Goal: Task Accomplishment & Management: Use online tool/utility

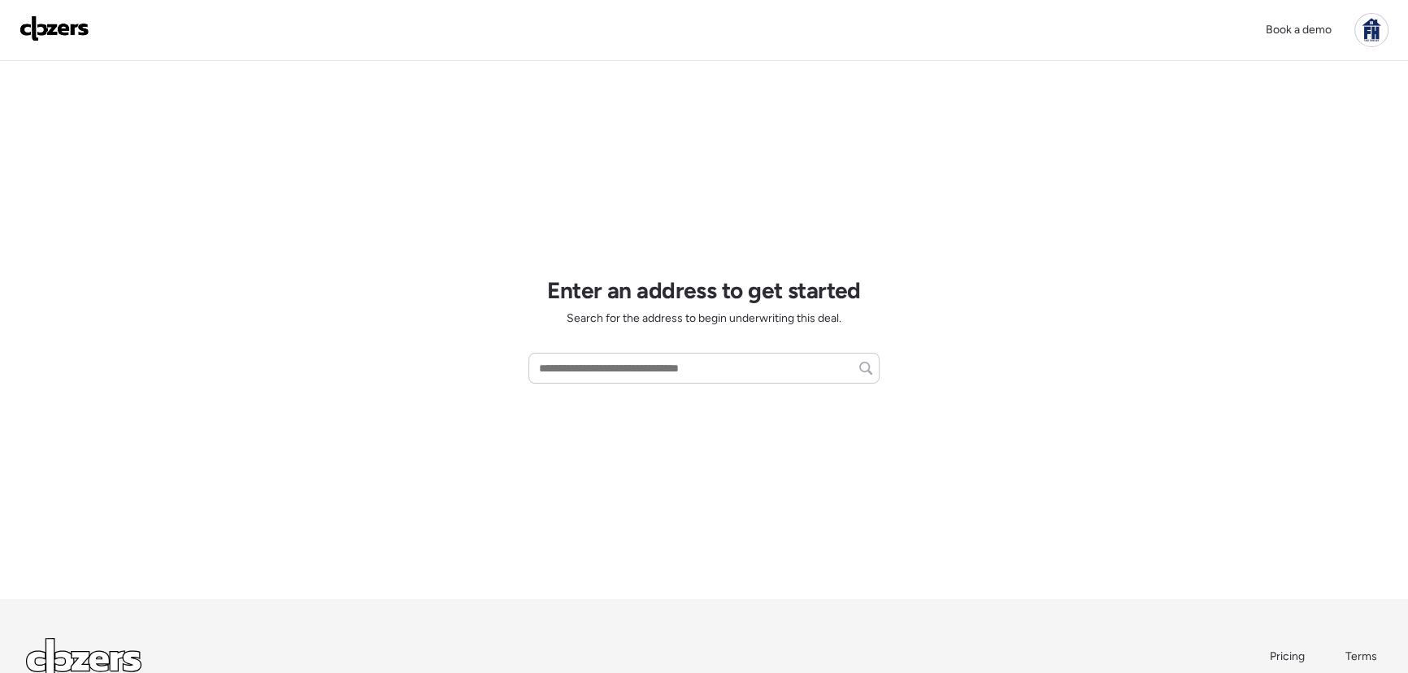
click at [1365, 21] on div at bounding box center [1371, 30] width 34 height 34
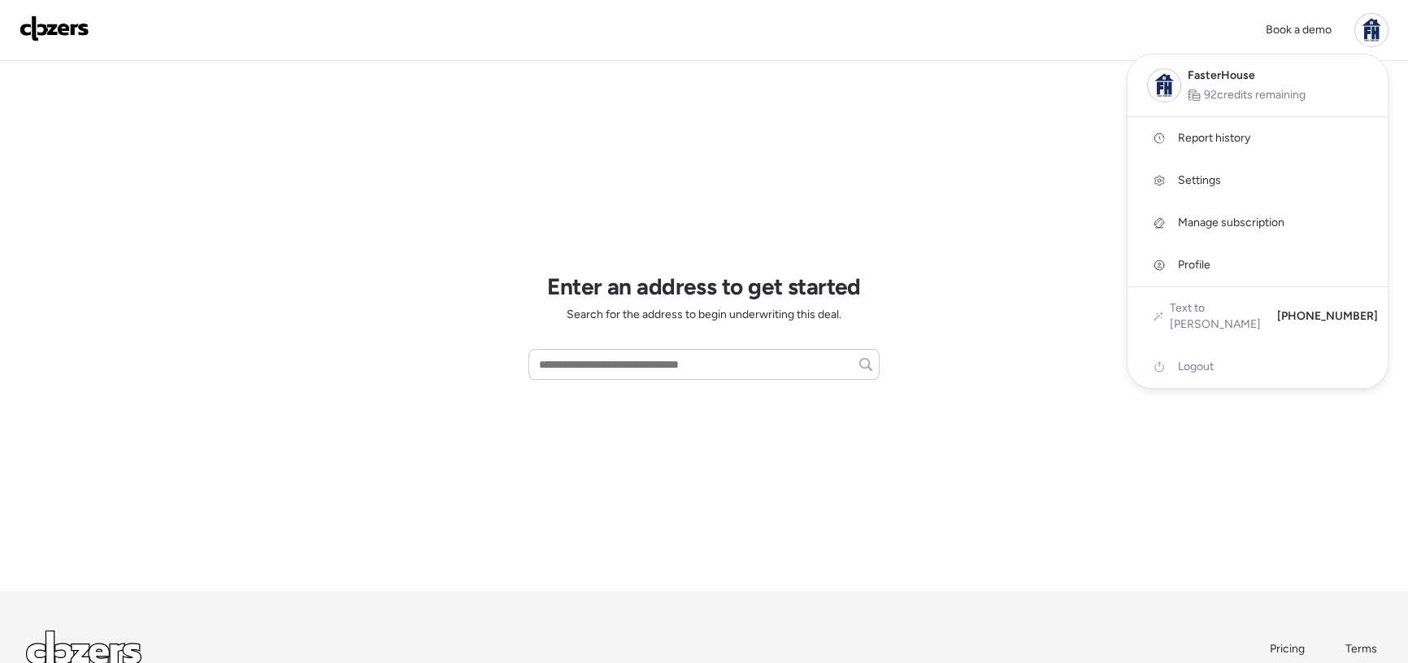
click at [1195, 144] on span "Report history" at bounding box center [1214, 138] width 72 height 16
click at [569, 363] on div at bounding box center [704, 285] width 1408 height 663
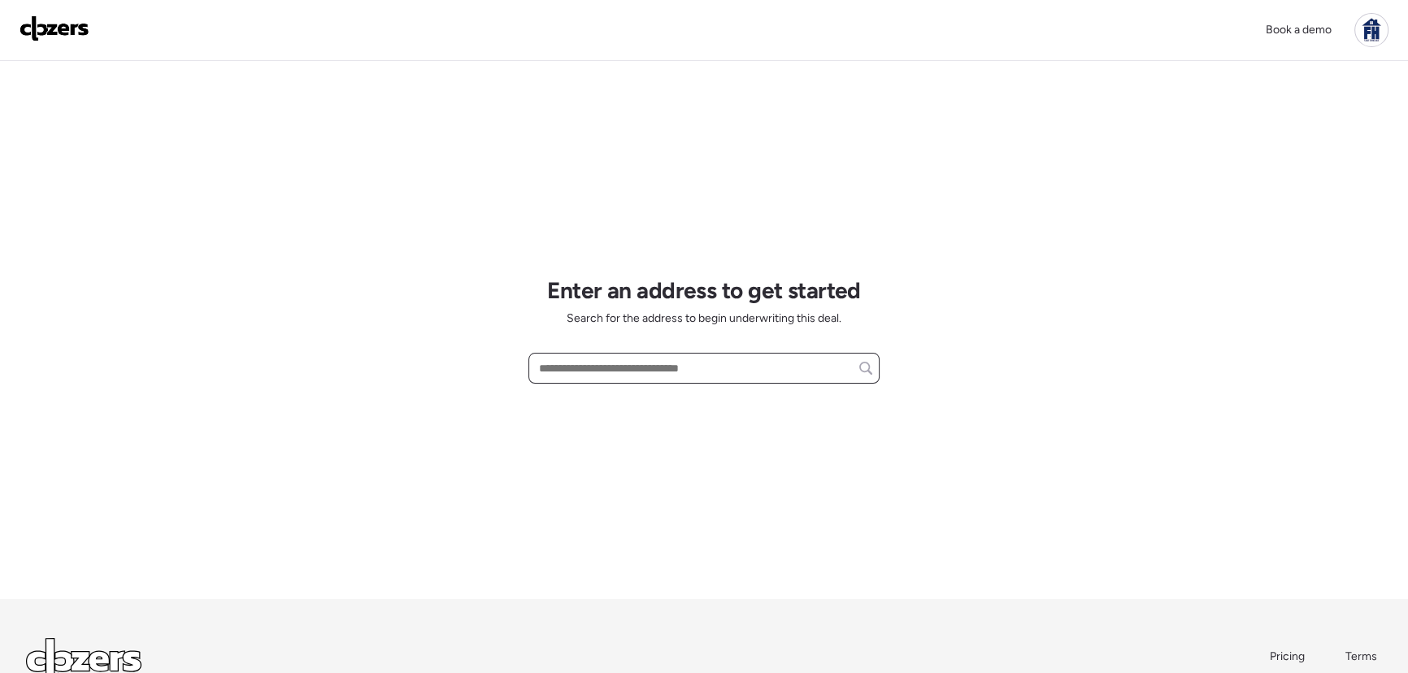
click at [608, 357] on input "text" at bounding box center [704, 368] width 337 height 23
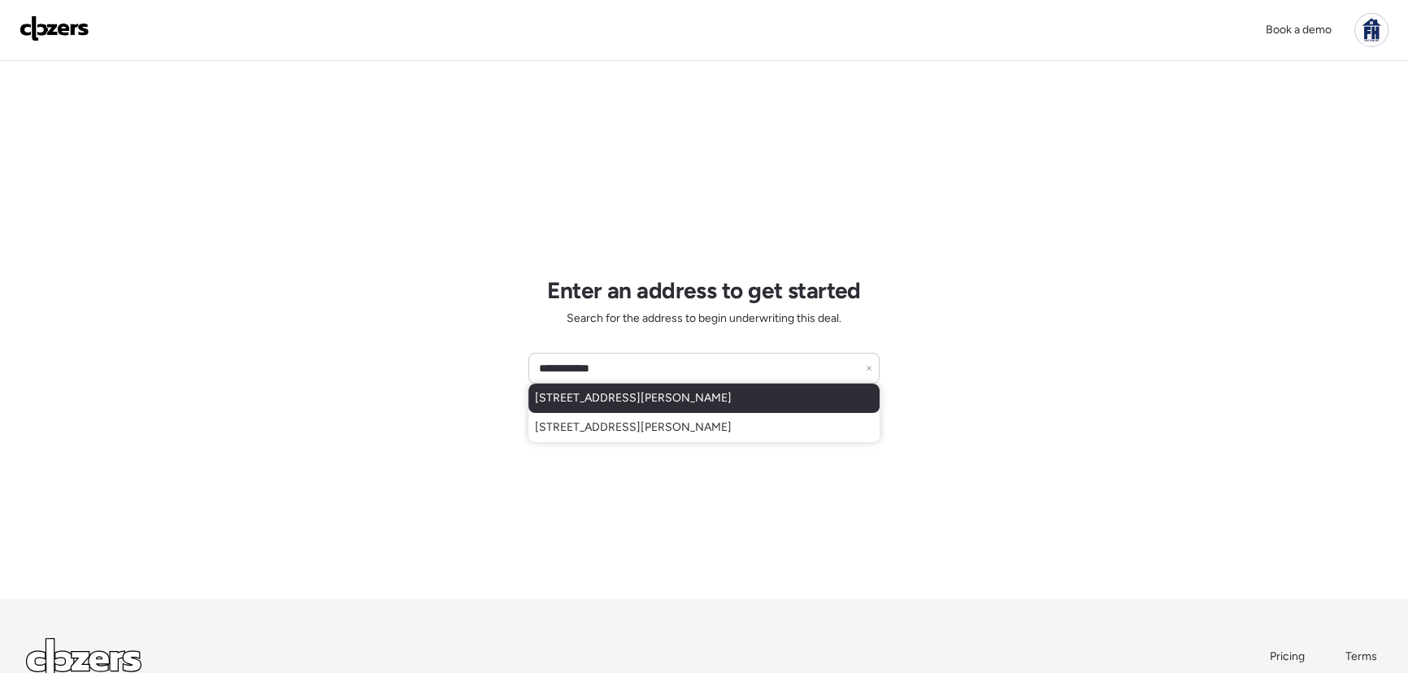
click at [602, 392] on span "5742 Bancroft Ave, Saint Louis, MO, 63109" at bounding box center [633, 398] width 197 height 16
type input "**********"
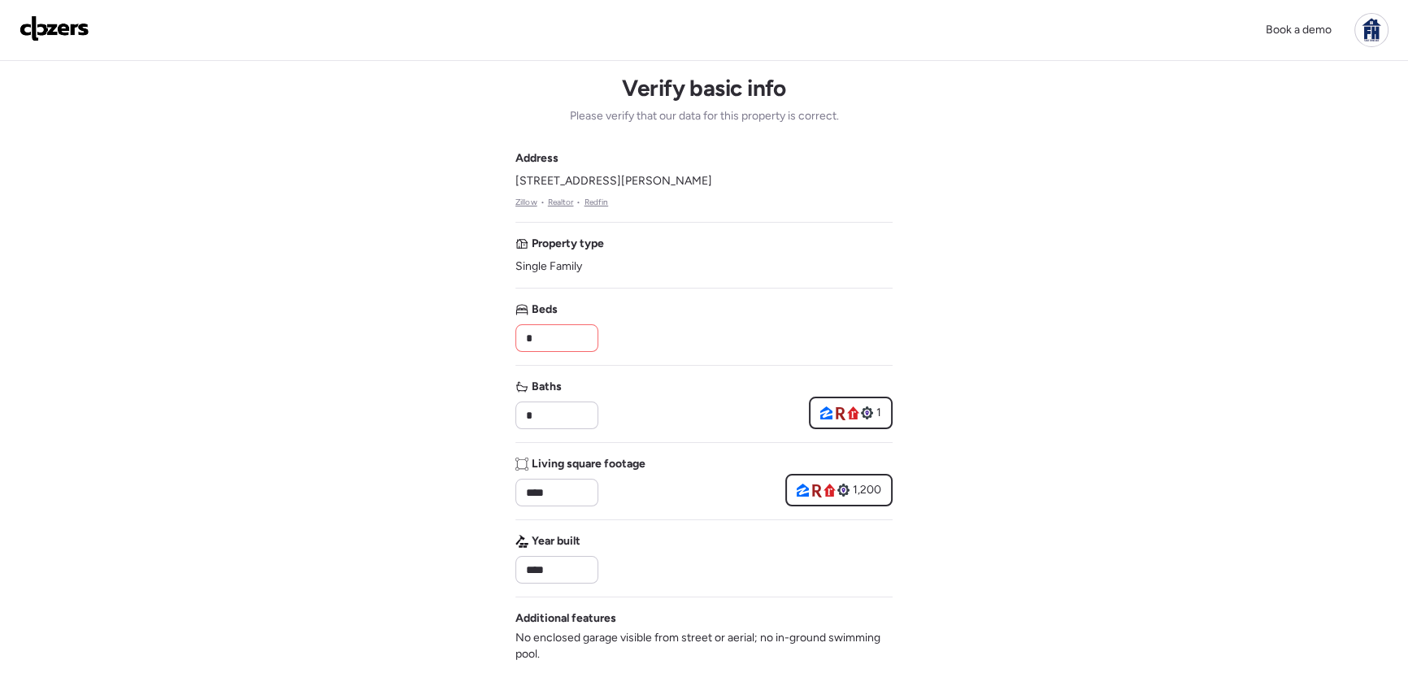
click at [551, 337] on input "*" at bounding box center [557, 338] width 68 height 23
type input "*"
click at [581, 529] on div "Address 5742 Bancroft Ave, Saint Louis, MO 63109 Zillow • Realtor • Redfin Prop…" at bounding box center [703, 592] width 377 height 884
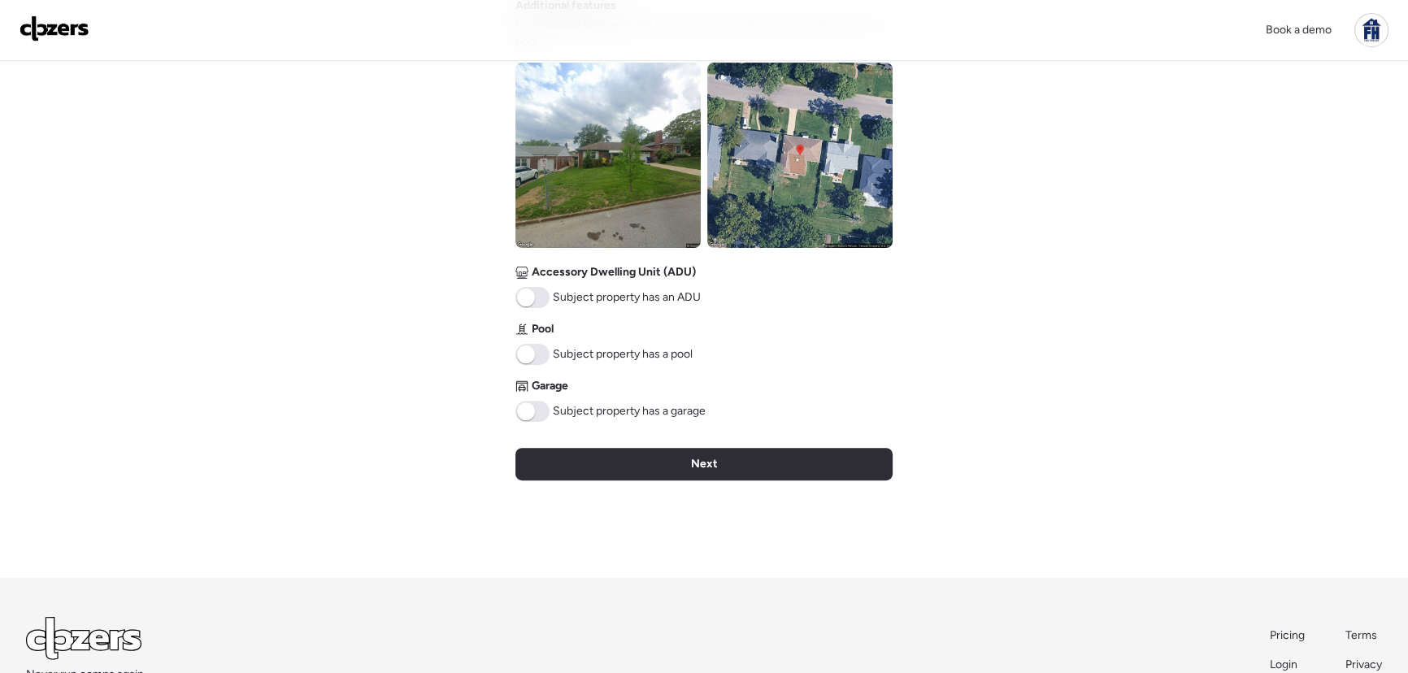
scroll to position [665, 0]
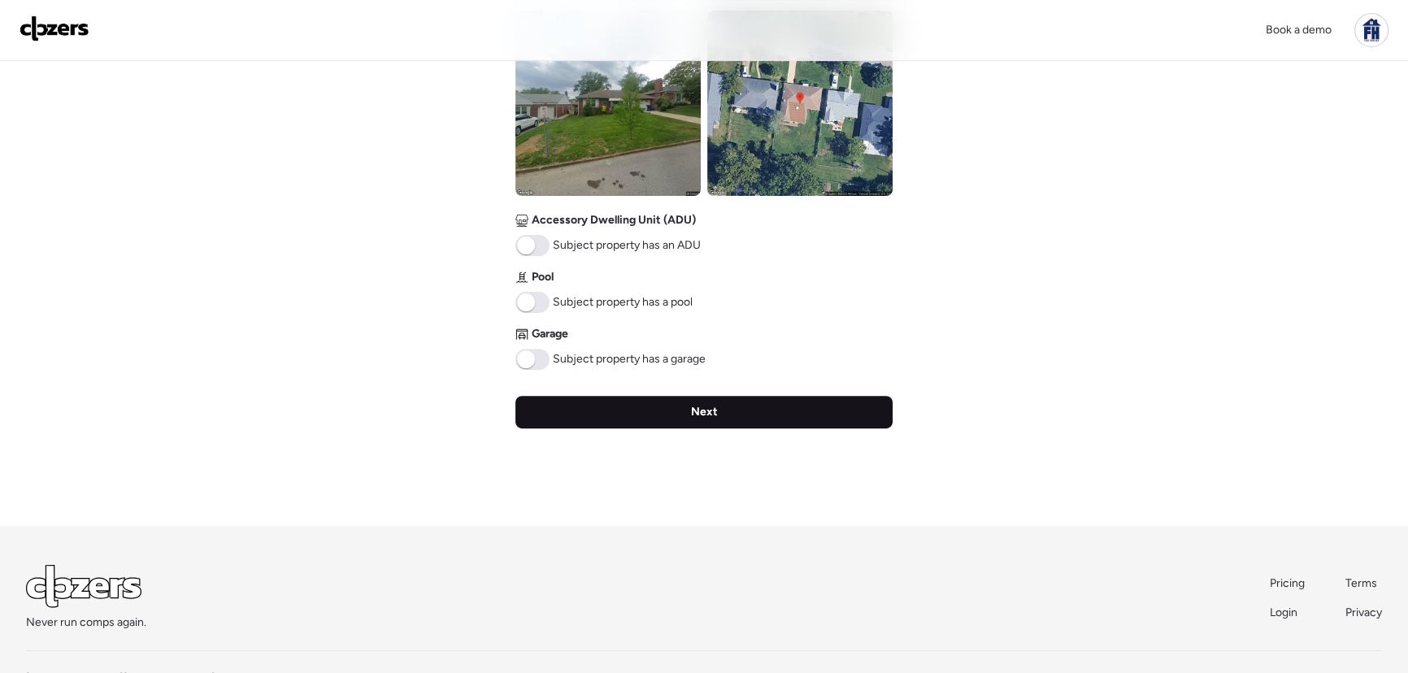
click at [610, 417] on div "Next" at bounding box center [703, 412] width 377 height 33
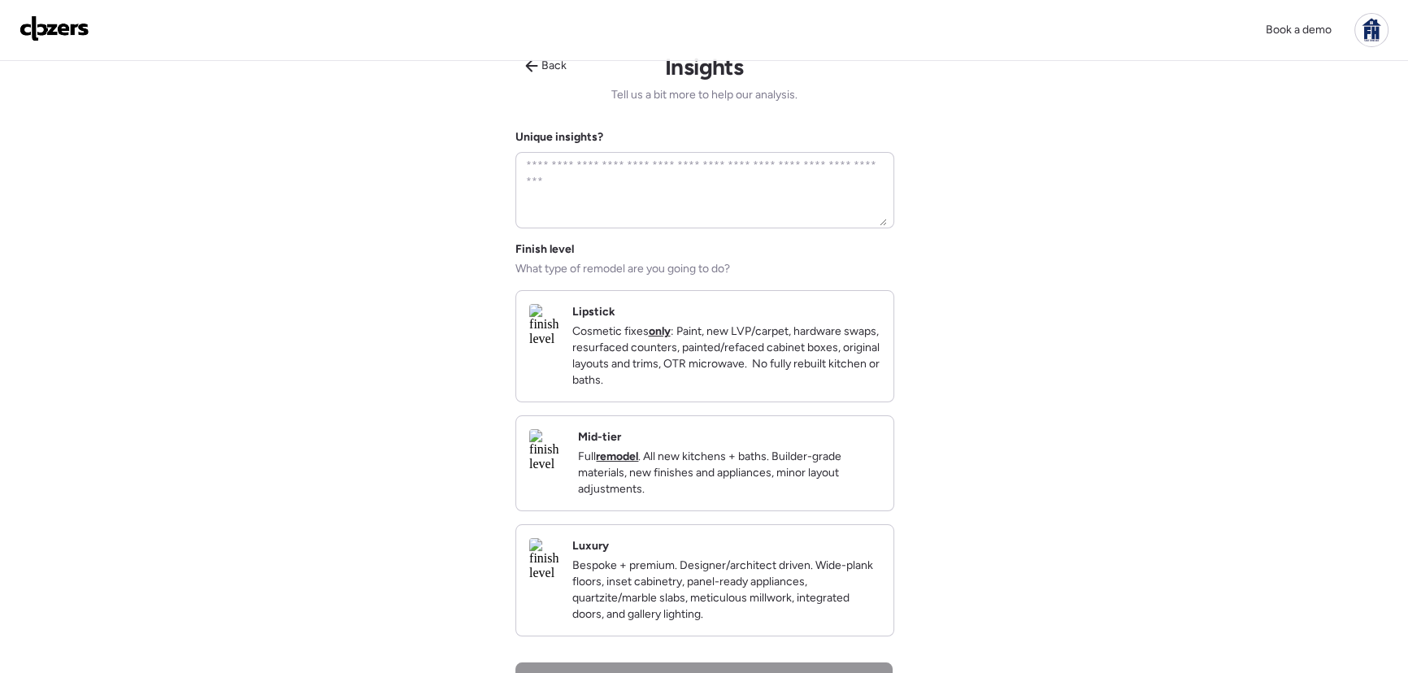
scroll to position [0, 0]
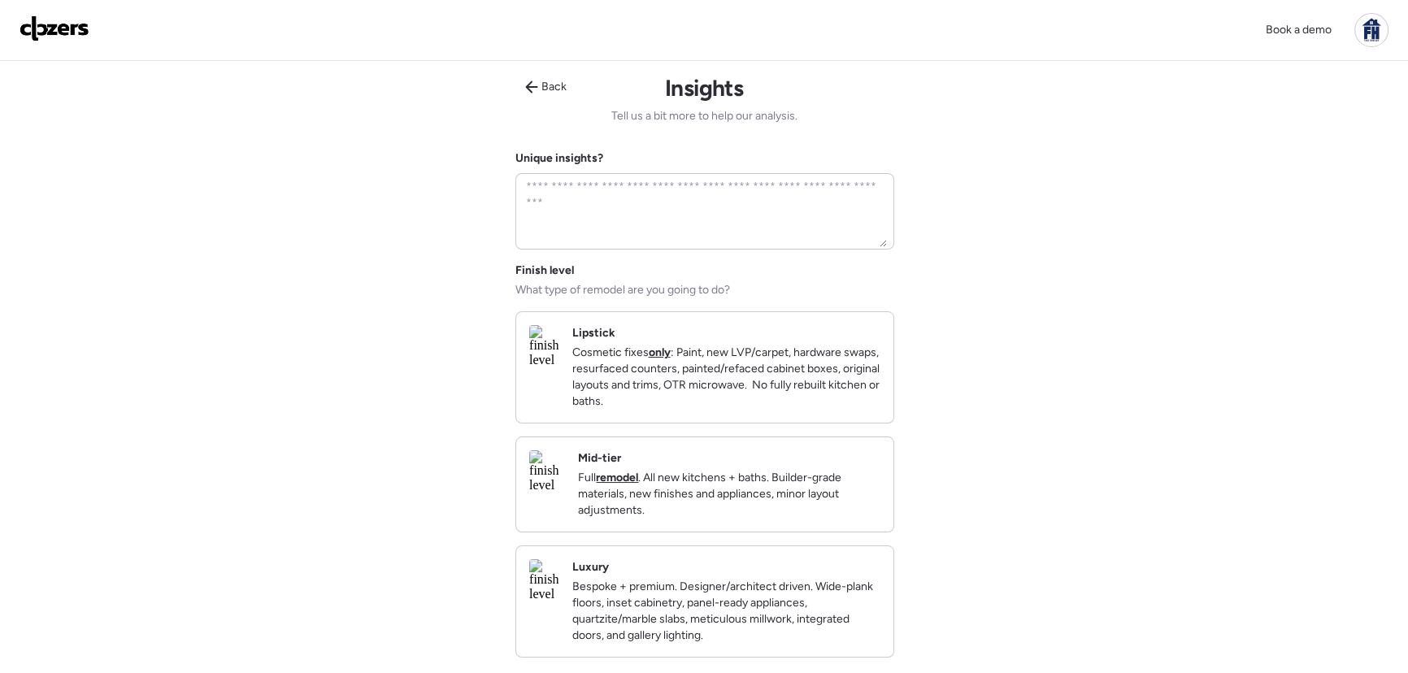
click at [638, 484] on strong "remodel" at bounding box center [617, 478] width 42 height 14
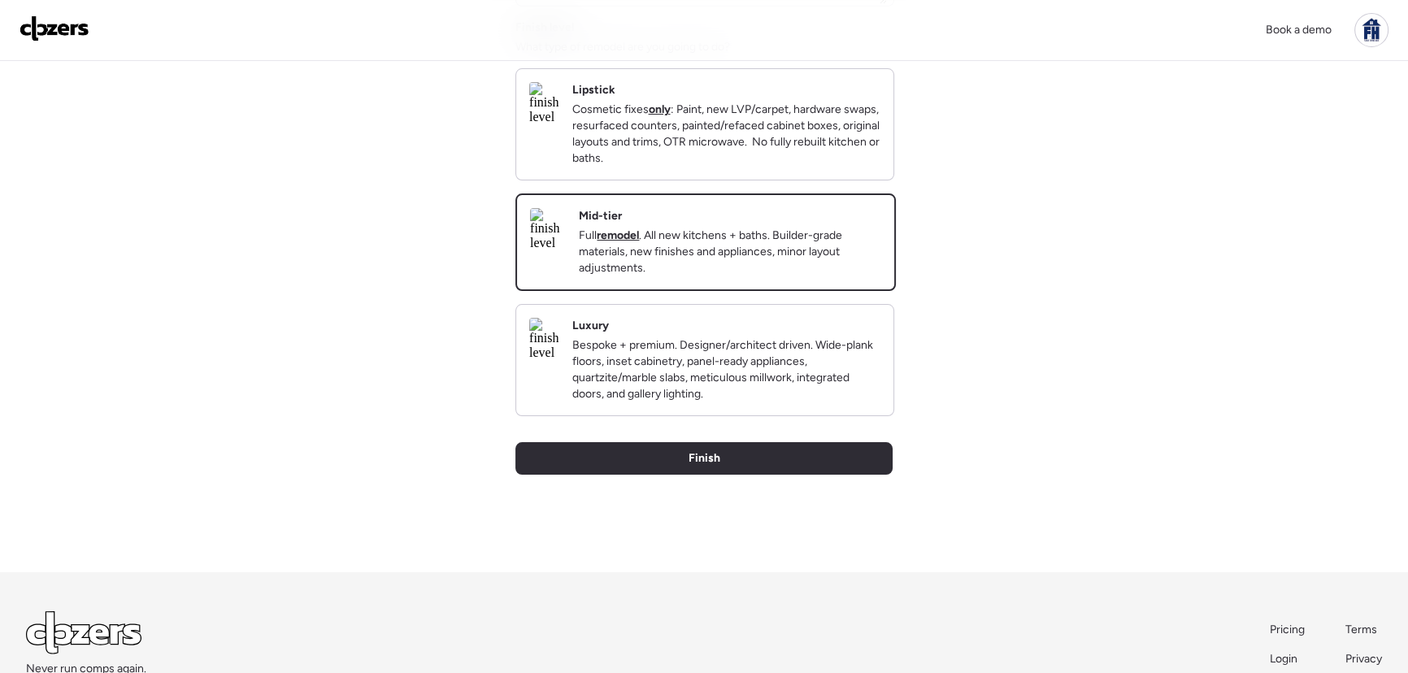
scroll to position [368, 0]
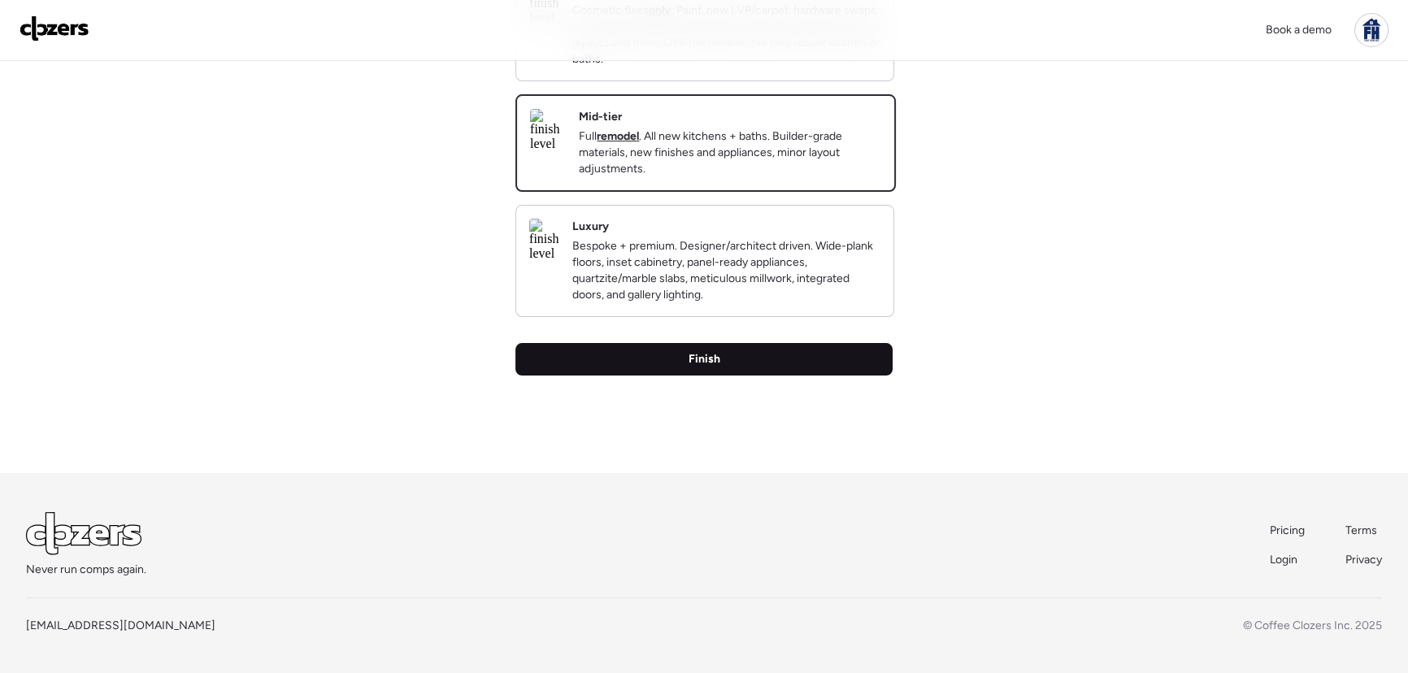
click at [836, 372] on div "Finish" at bounding box center [703, 359] width 377 height 33
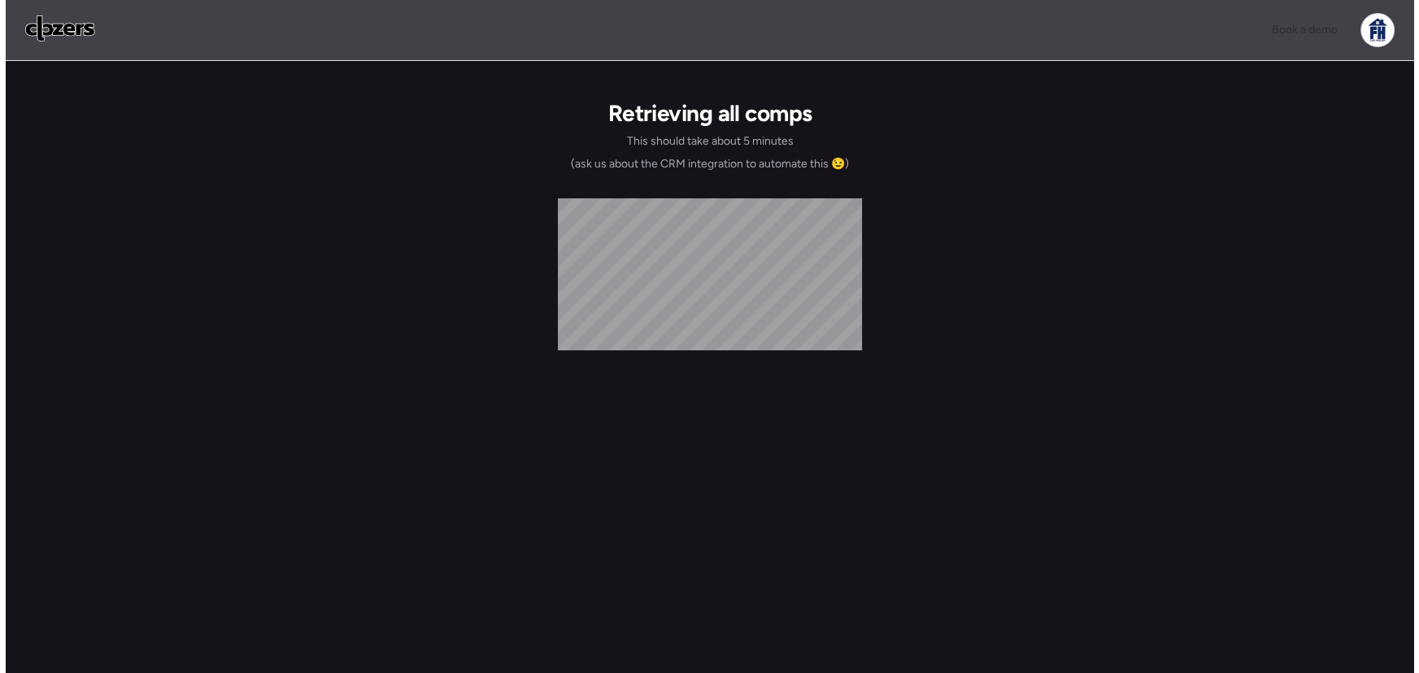
scroll to position [0, 0]
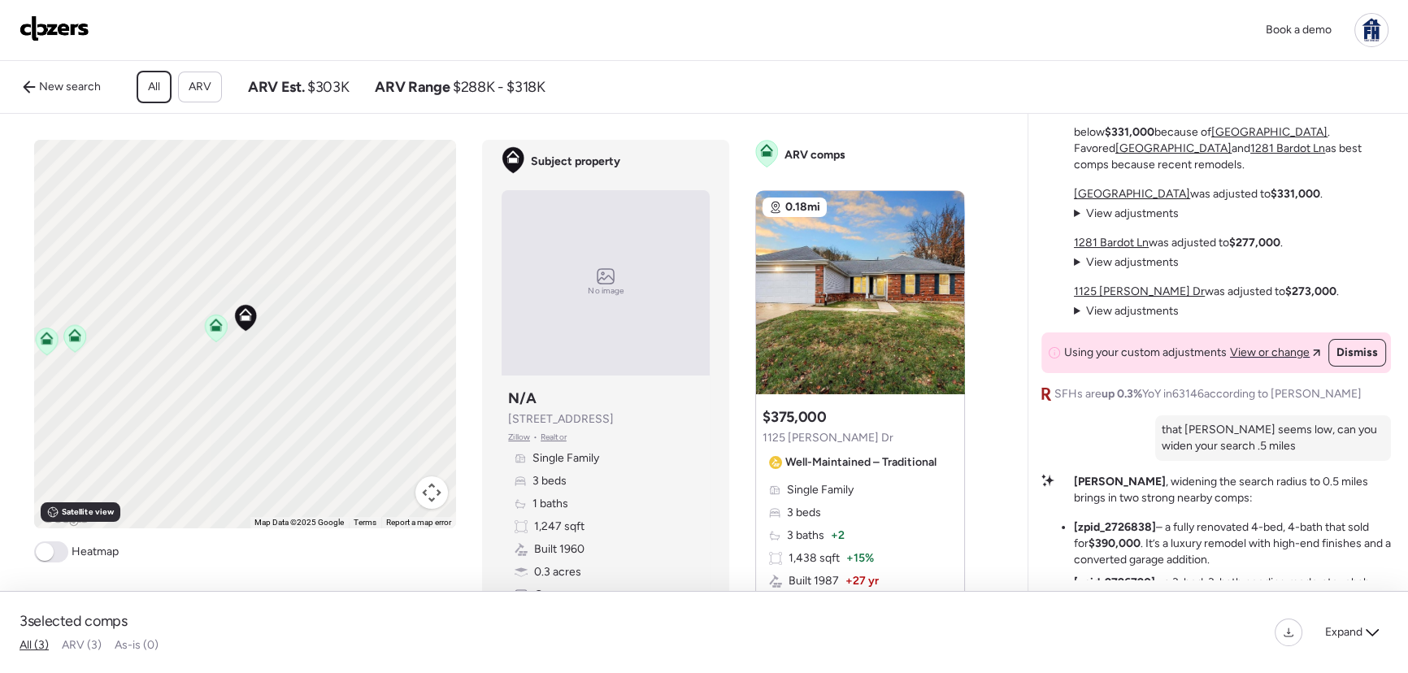
scroll to position [-122, 0]
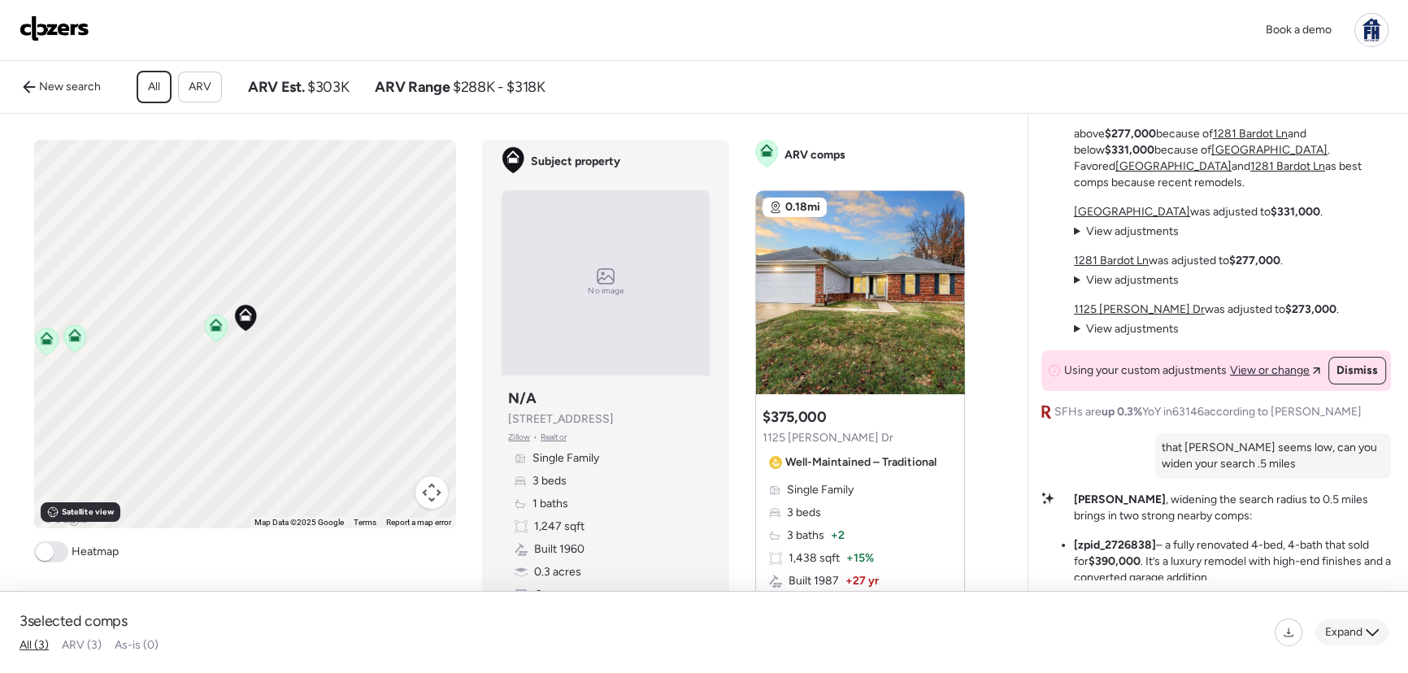
click at [1363, 633] on div "Expand" at bounding box center [1351, 632] width 73 height 26
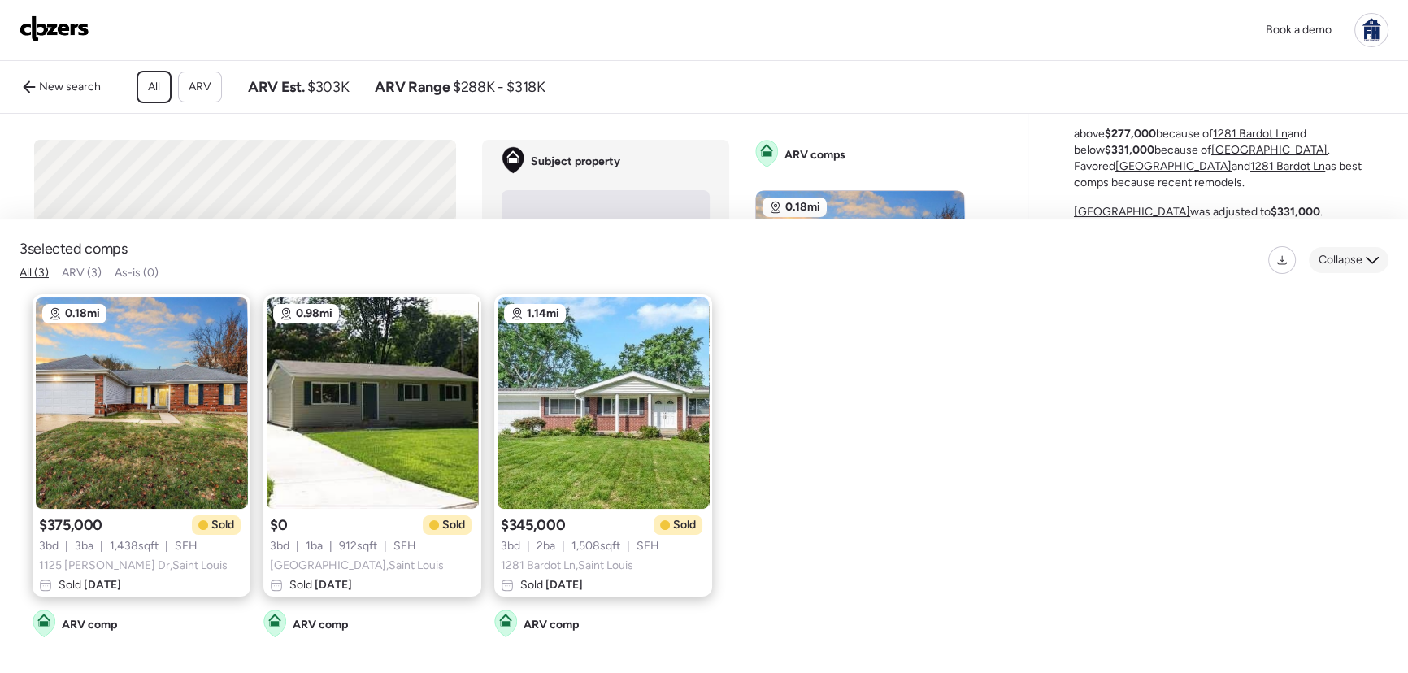
click at [1367, 254] on icon at bounding box center [1372, 260] width 13 height 13
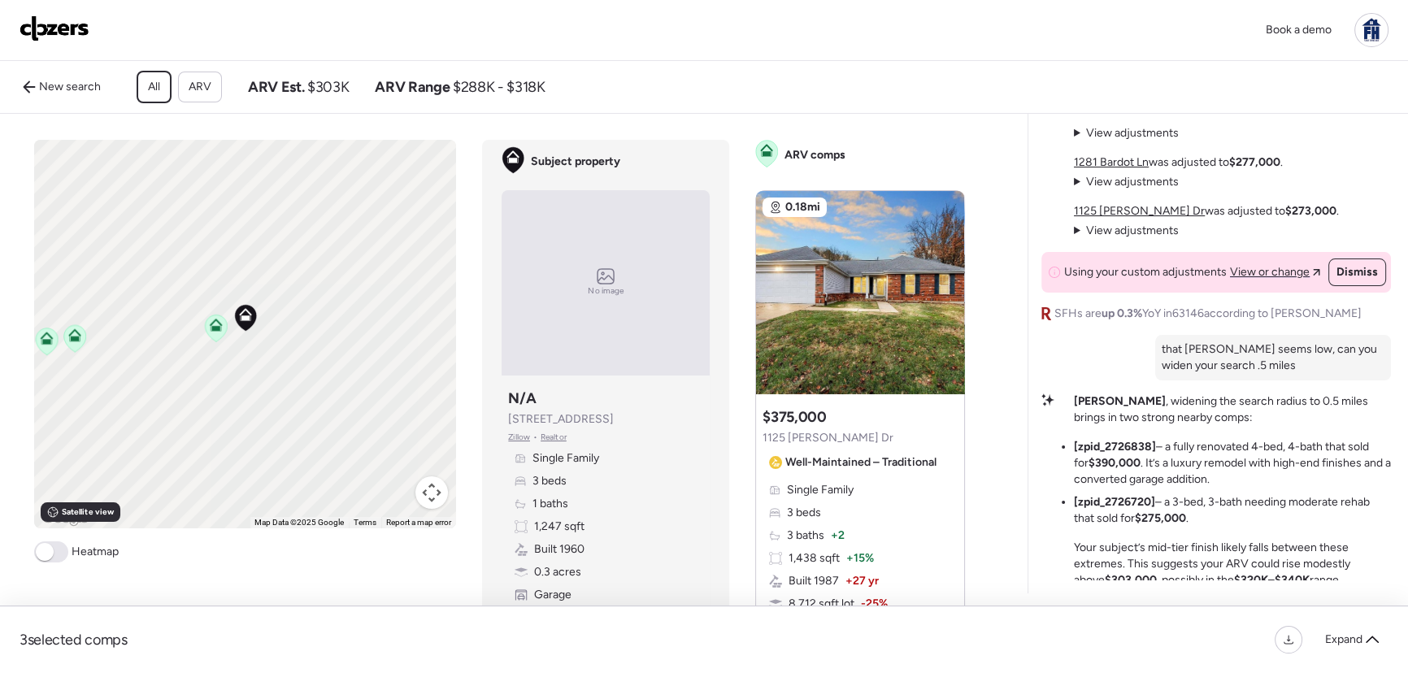
scroll to position [0, 0]
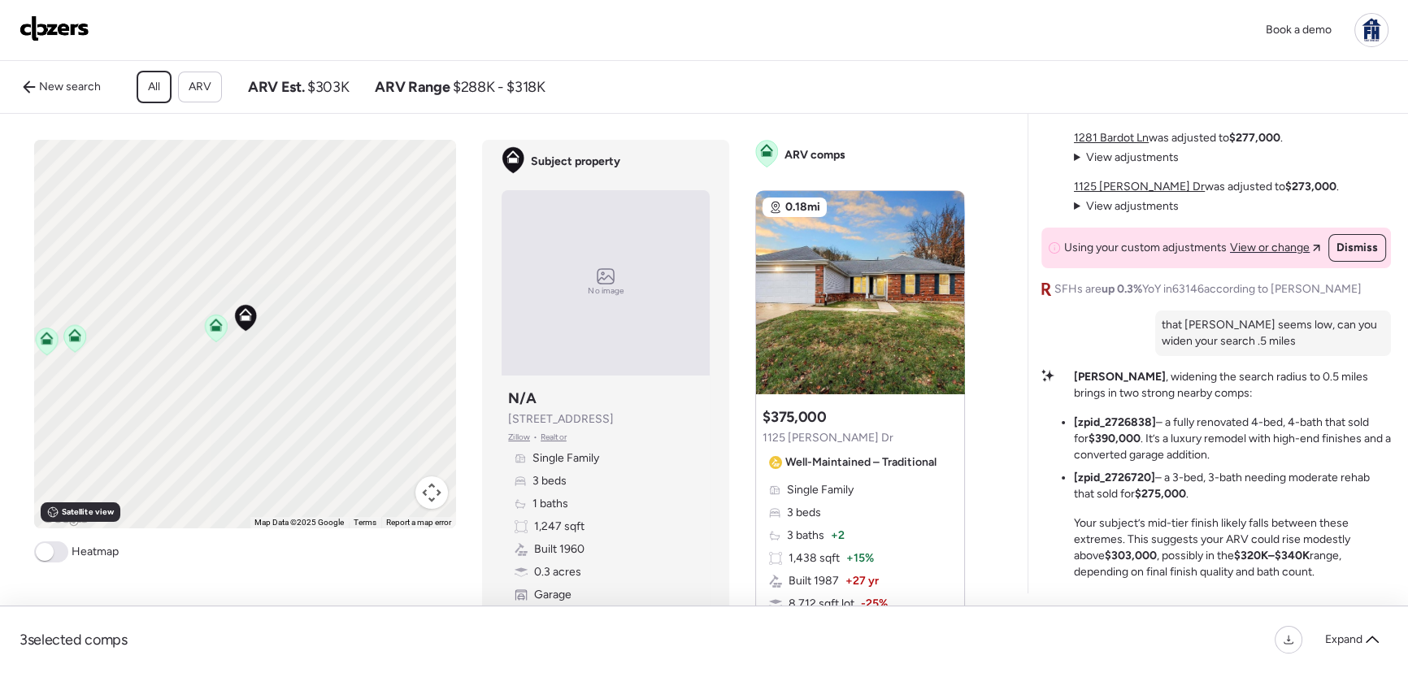
click at [1176, 455] on li "[zpid_2726838] – a fully renovated 4-bed, 4-bath that sold for $390,000 . It’s …" at bounding box center [1232, 439] width 317 height 49
click at [1187, 415] on div "[PERSON_NAME] , widening the search radius to 0.5 miles brings in two strong ne…" at bounding box center [1232, 474] width 317 height 211
click at [878, 259] on img at bounding box center [860, 292] width 208 height 203
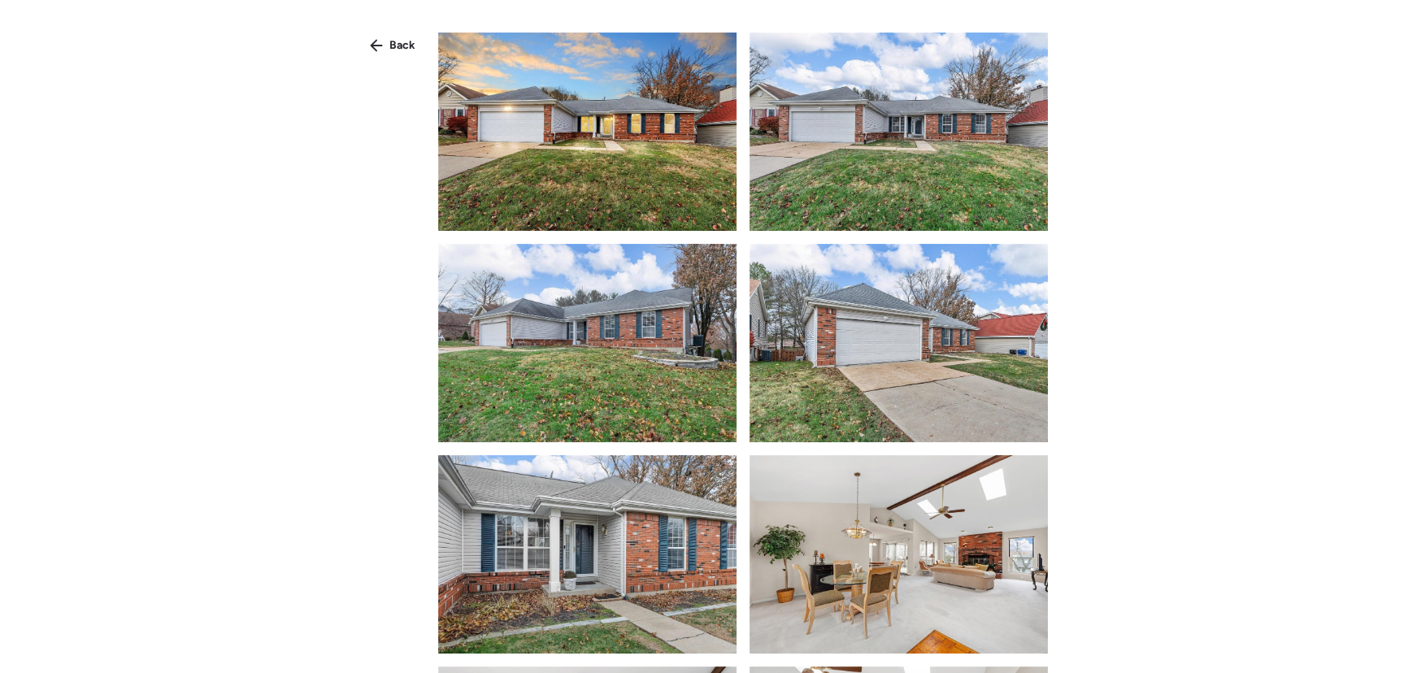
click at [573, 141] on img at bounding box center [587, 132] width 298 height 198
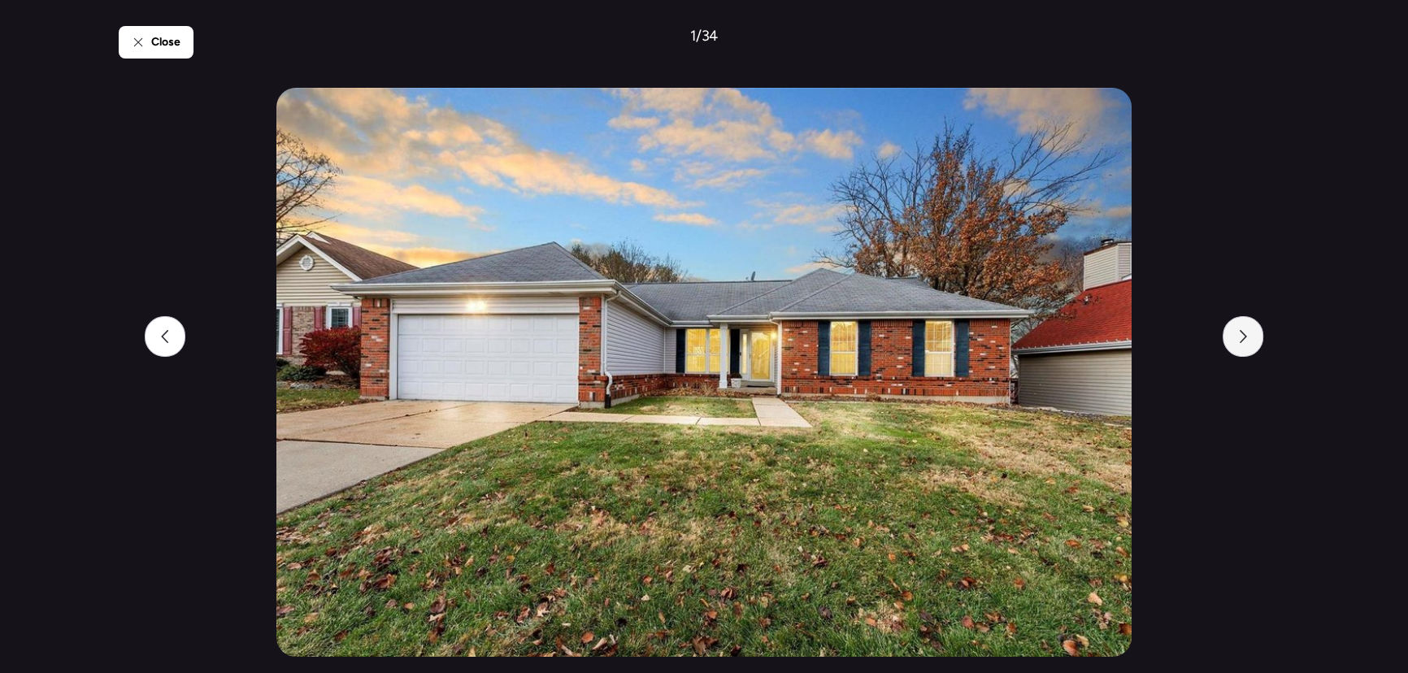
click at [1236, 333] on icon at bounding box center [1242, 336] width 13 height 13
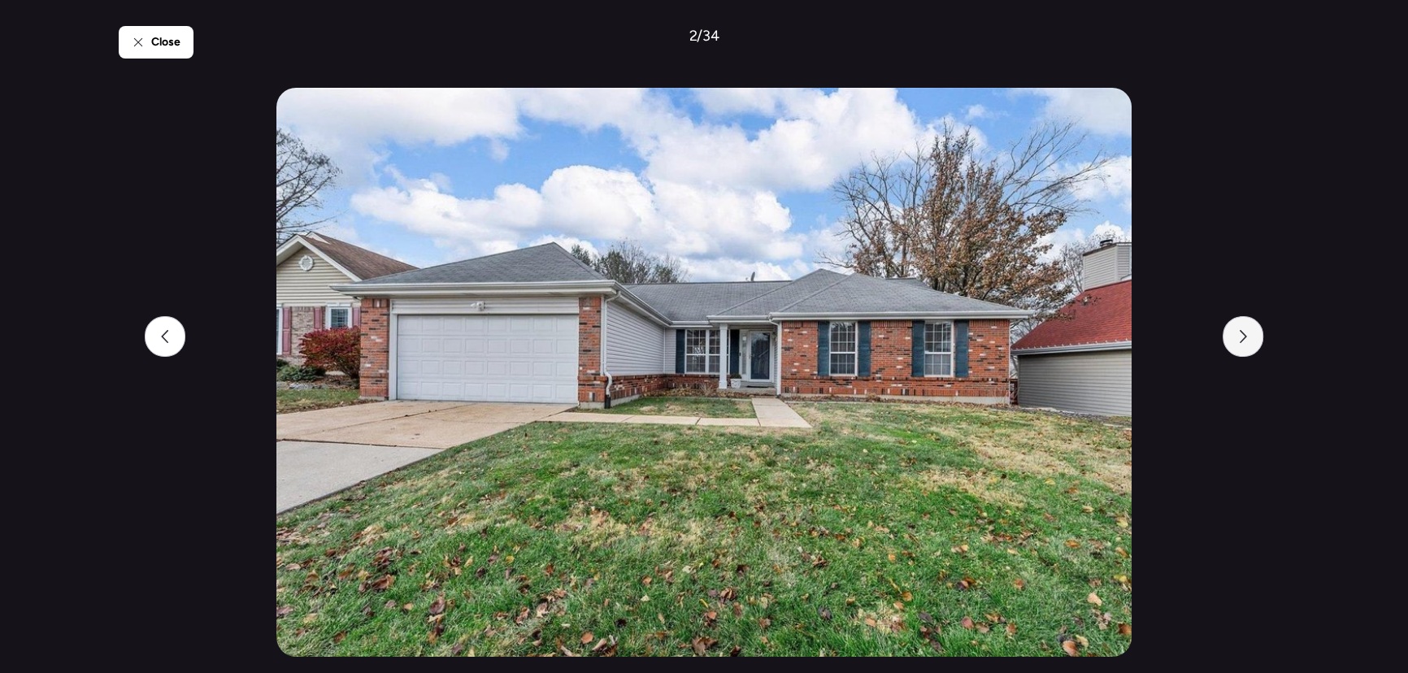
click at [1236, 333] on icon at bounding box center [1242, 336] width 13 height 13
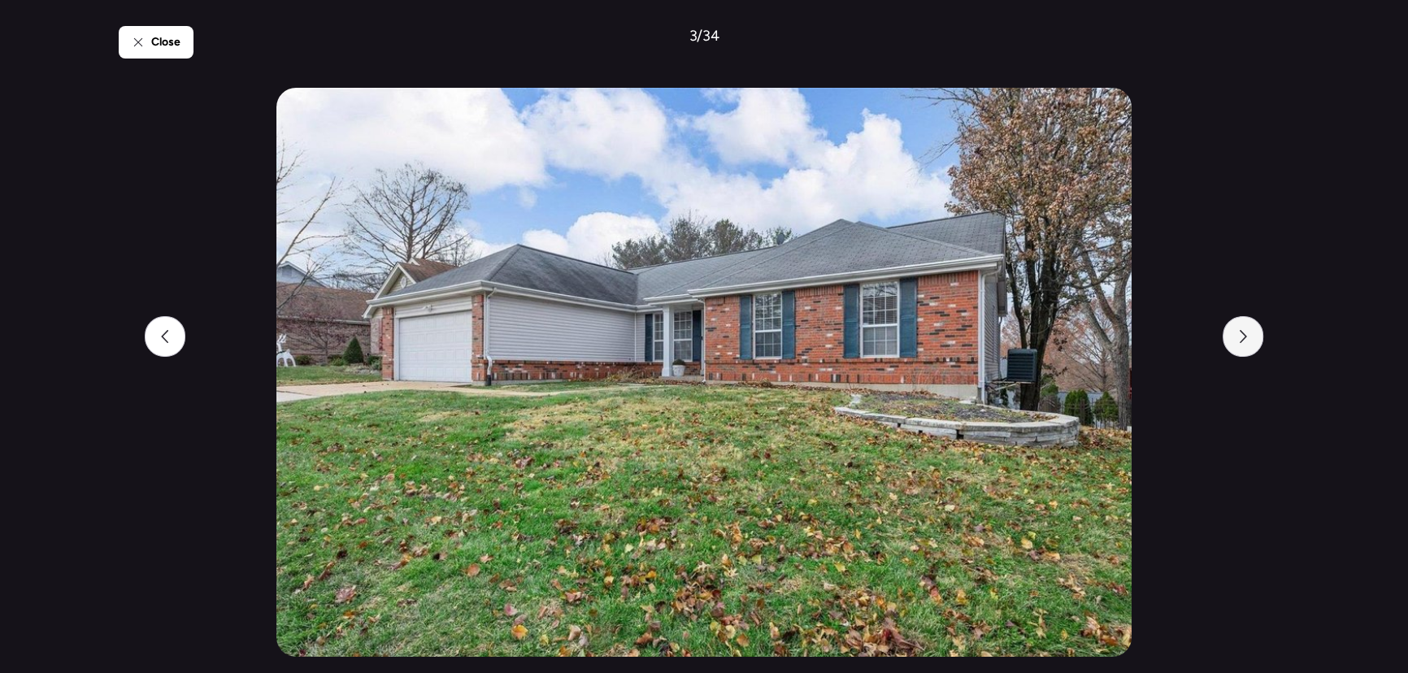
click at [1236, 333] on icon at bounding box center [1242, 336] width 13 height 13
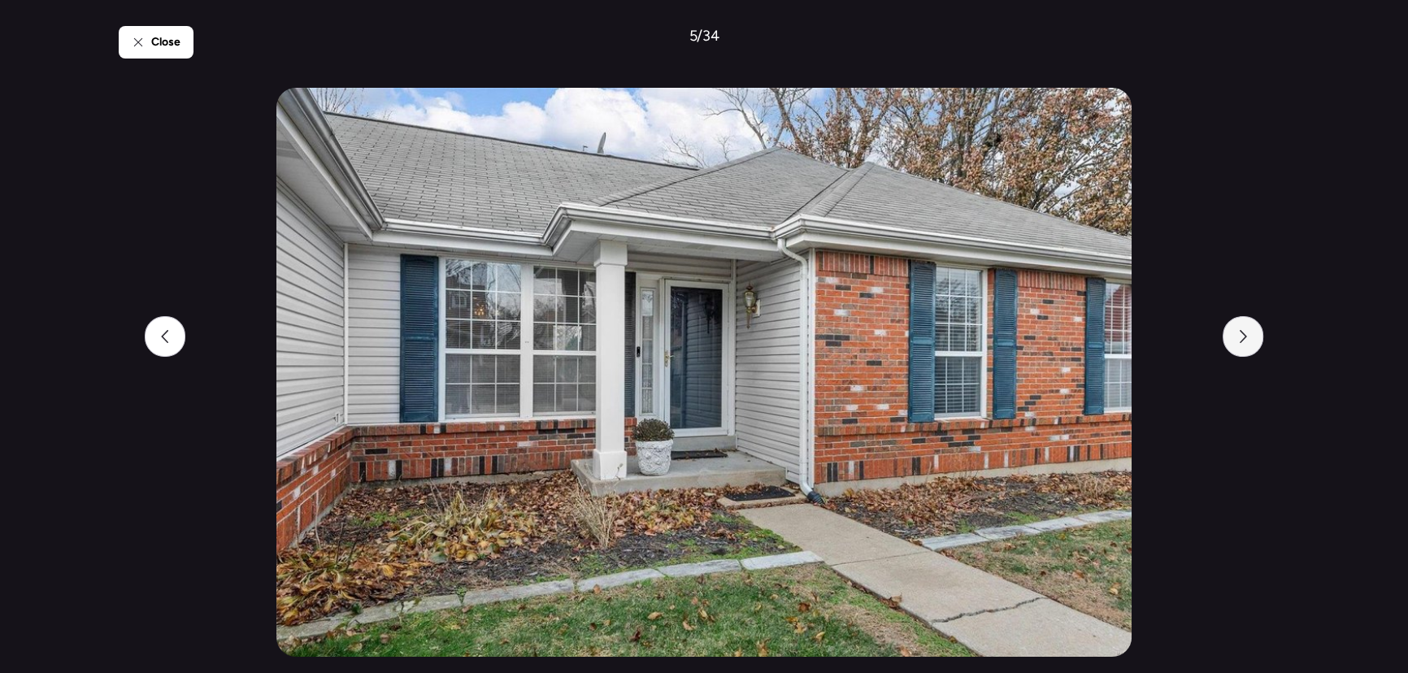
click at [1236, 333] on icon at bounding box center [1242, 336] width 13 height 13
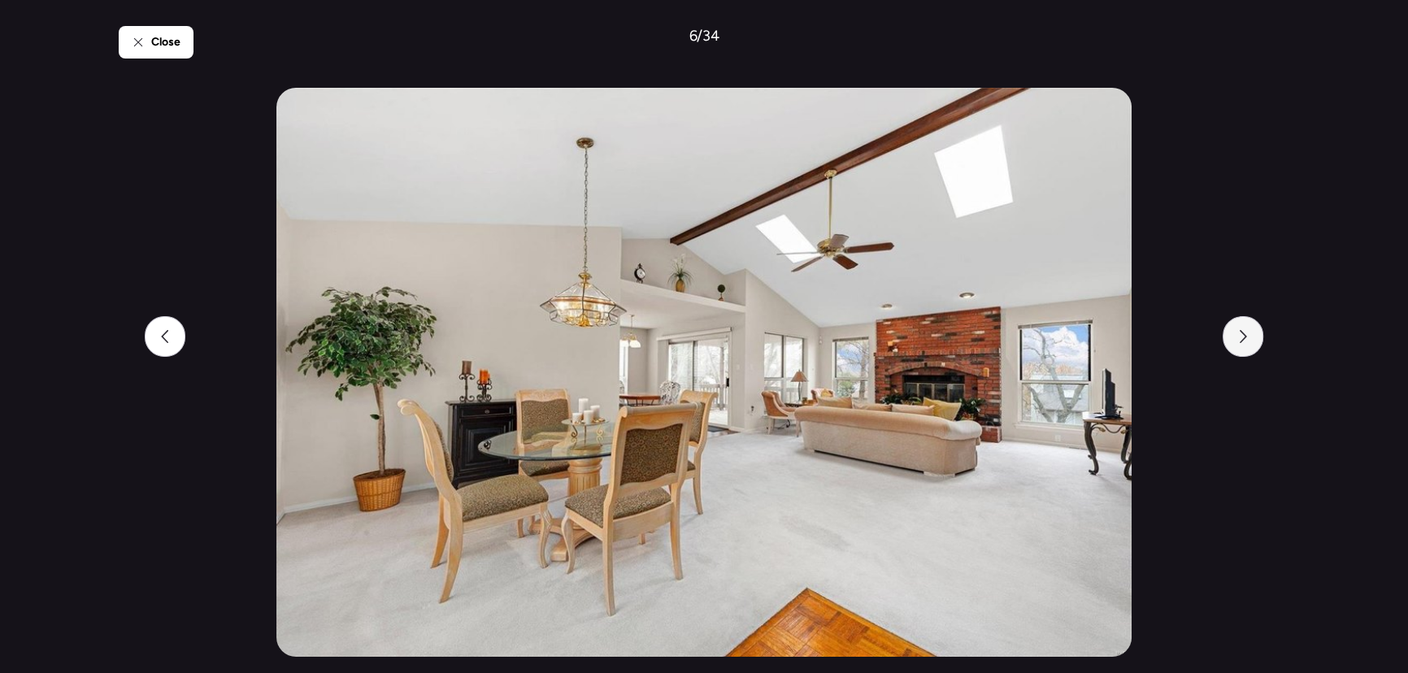
click at [1236, 333] on icon at bounding box center [1242, 336] width 13 height 13
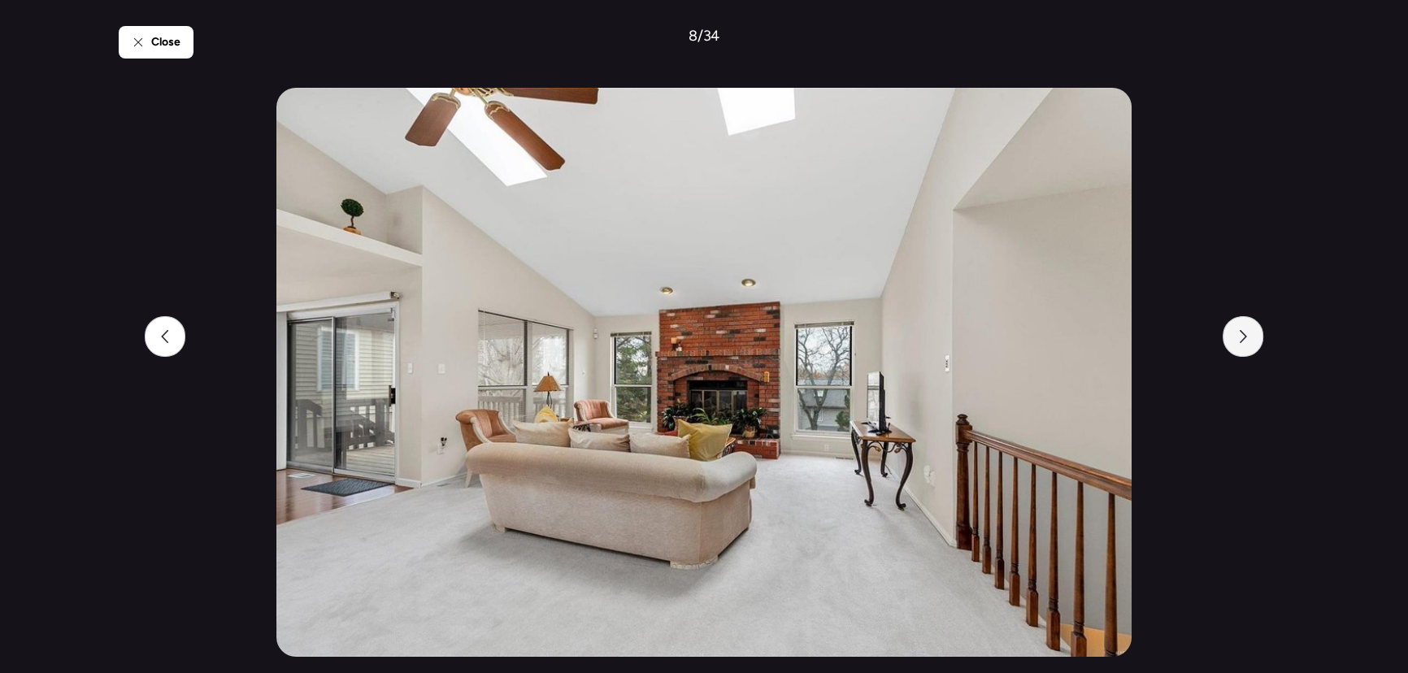
click at [1236, 333] on icon at bounding box center [1242, 336] width 13 height 13
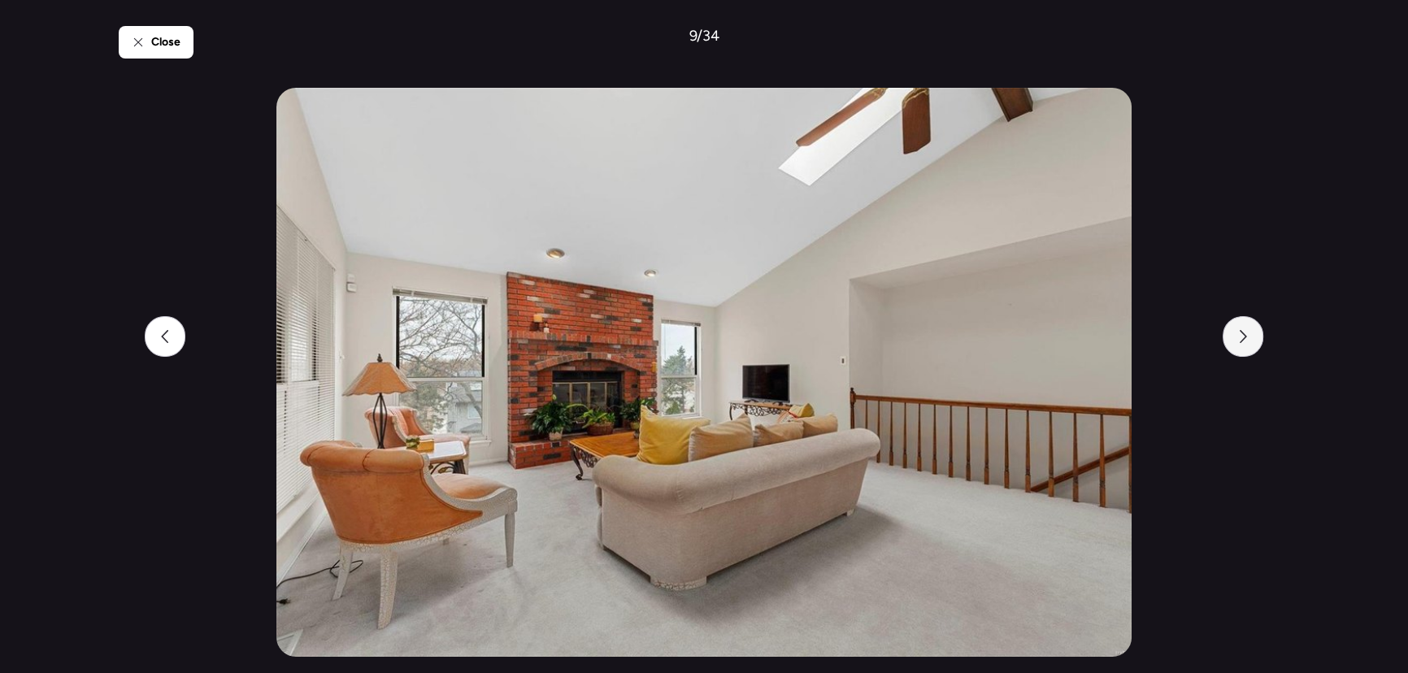
click at [1236, 333] on icon at bounding box center [1242, 336] width 13 height 13
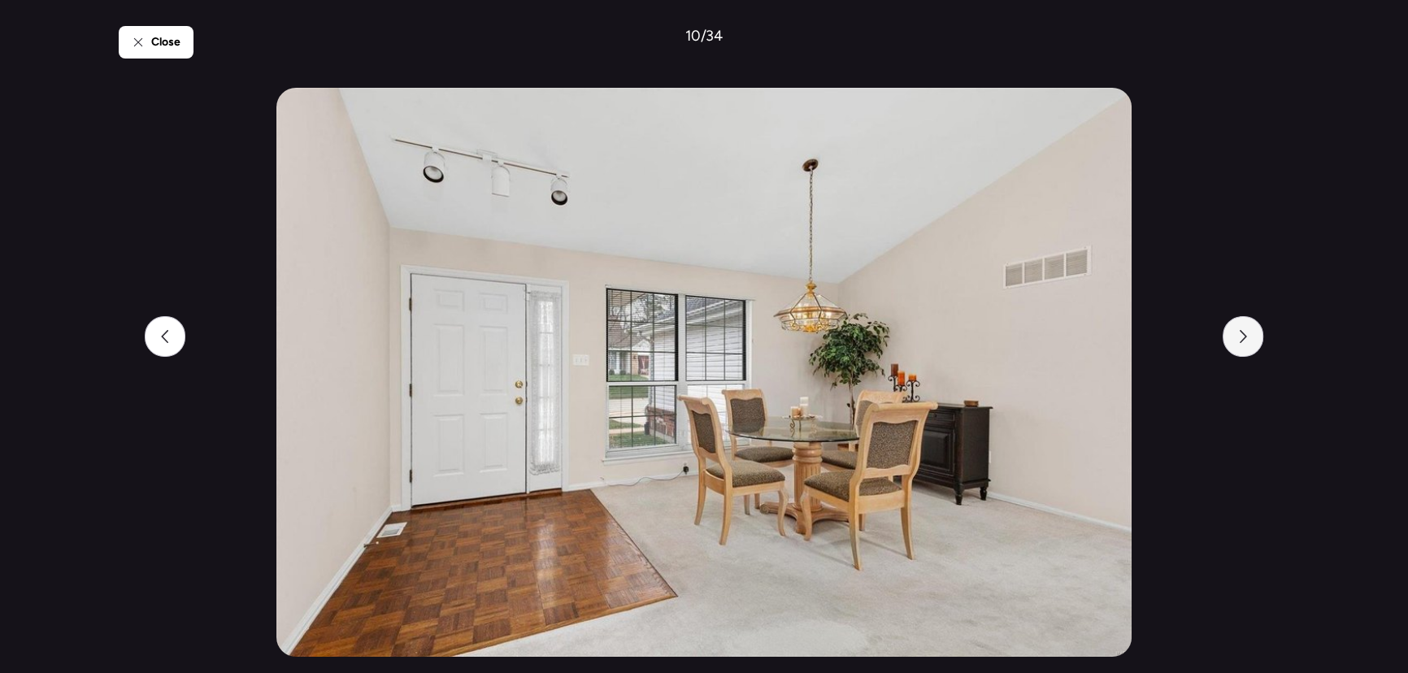
click at [1236, 333] on icon at bounding box center [1242, 336] width 13 height 13
